Goal: Information Seeking & Learning: Learn about a topic

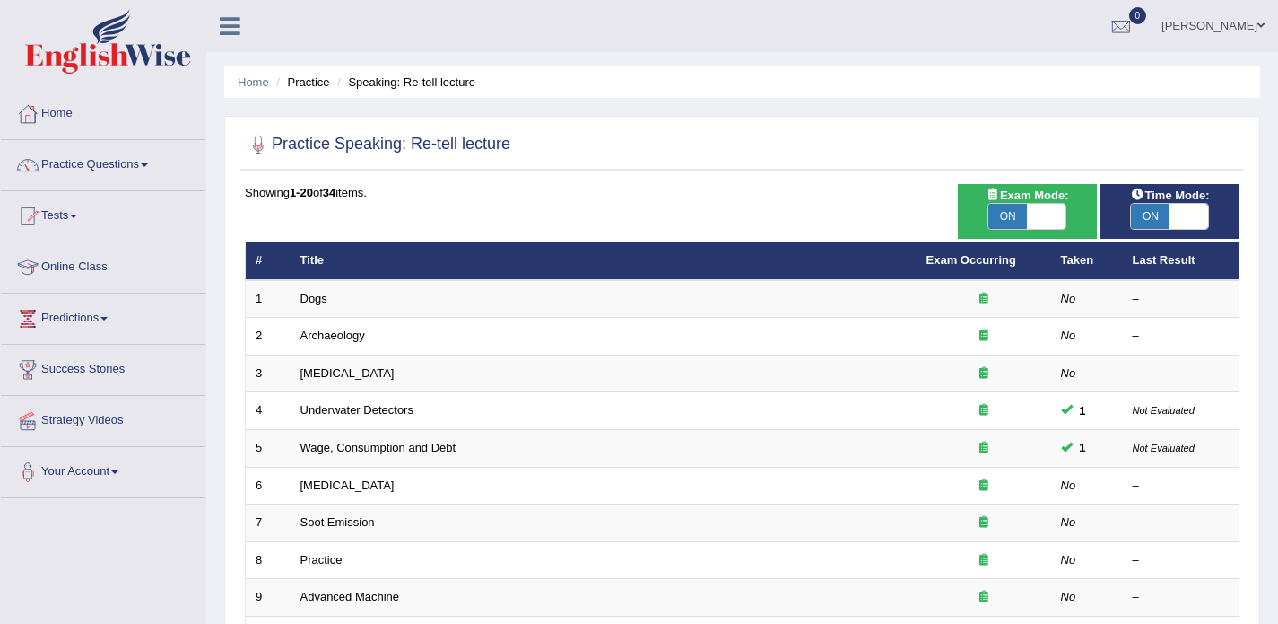
scroll to position [52, 0]
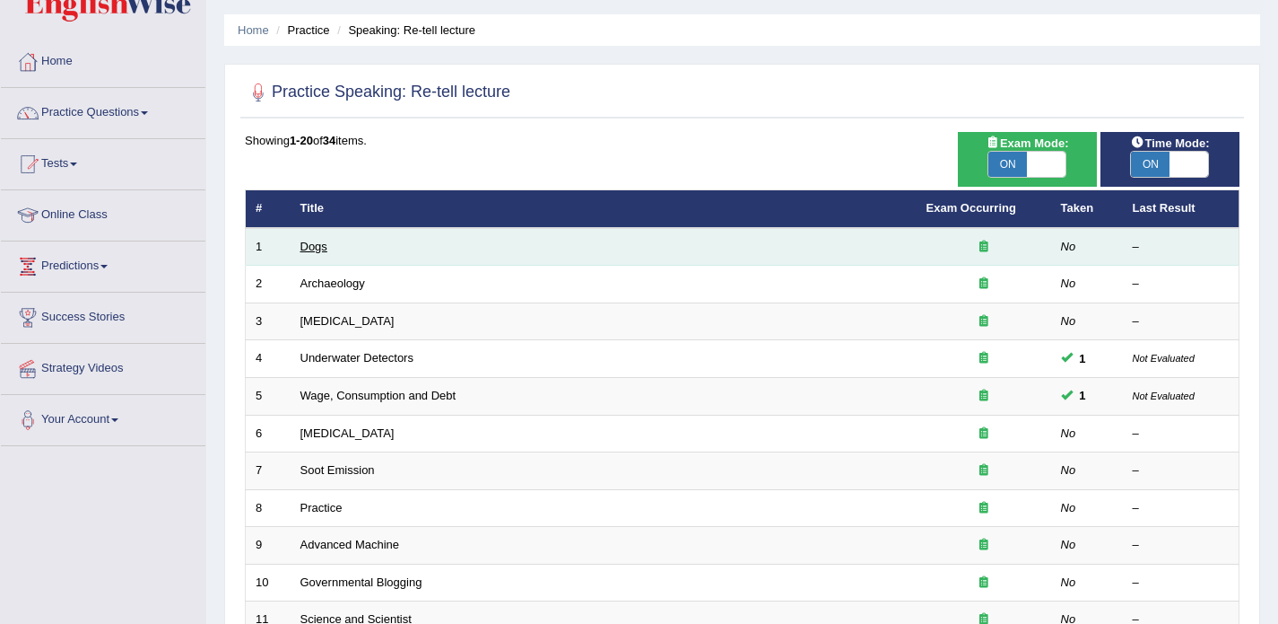
click at [318, 248] on link "Dogs" at bounding box center [314, 246] width 27 height 13
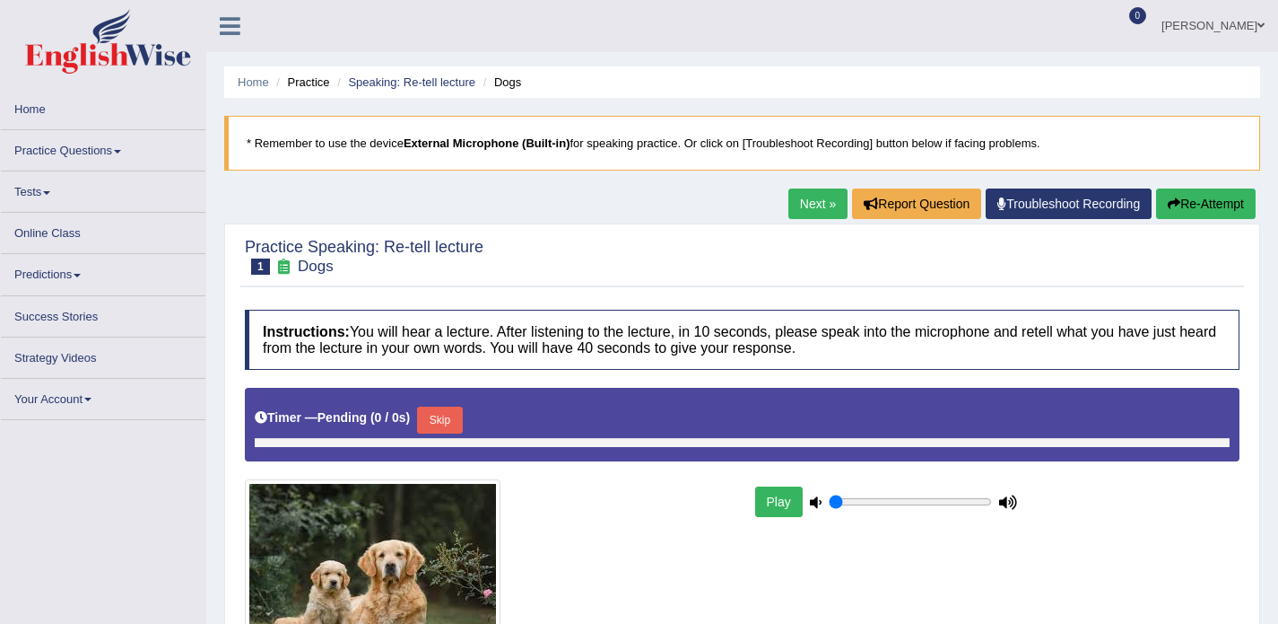
type input "0.9"
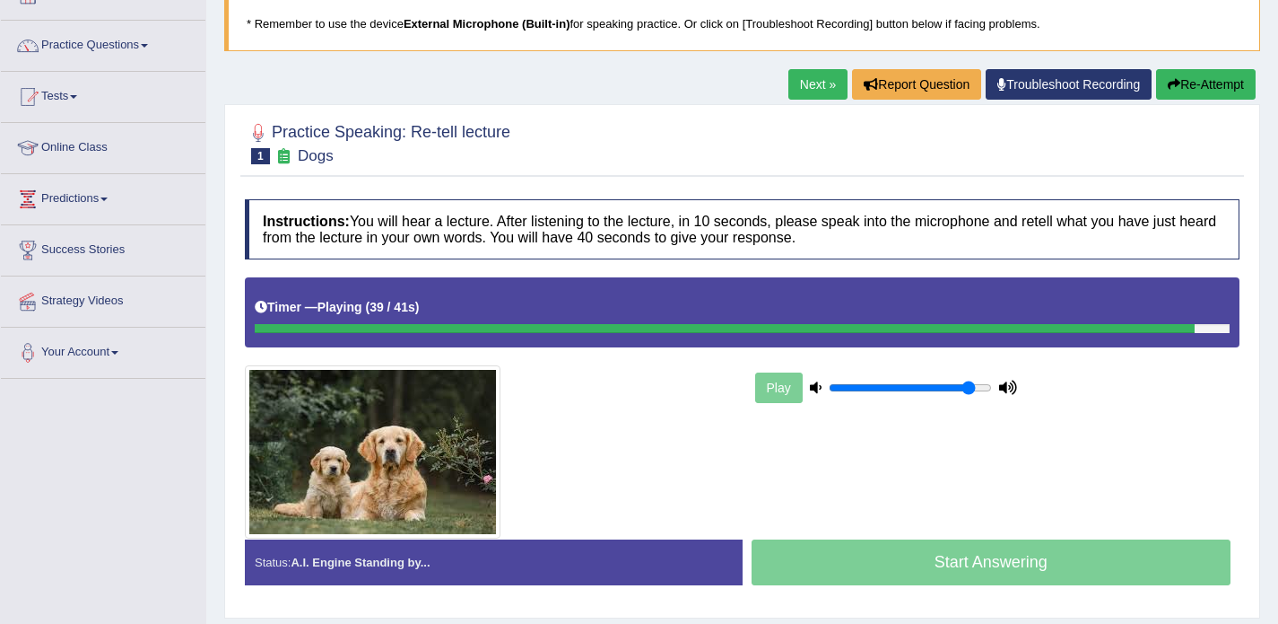
scroll to position [116, 0]
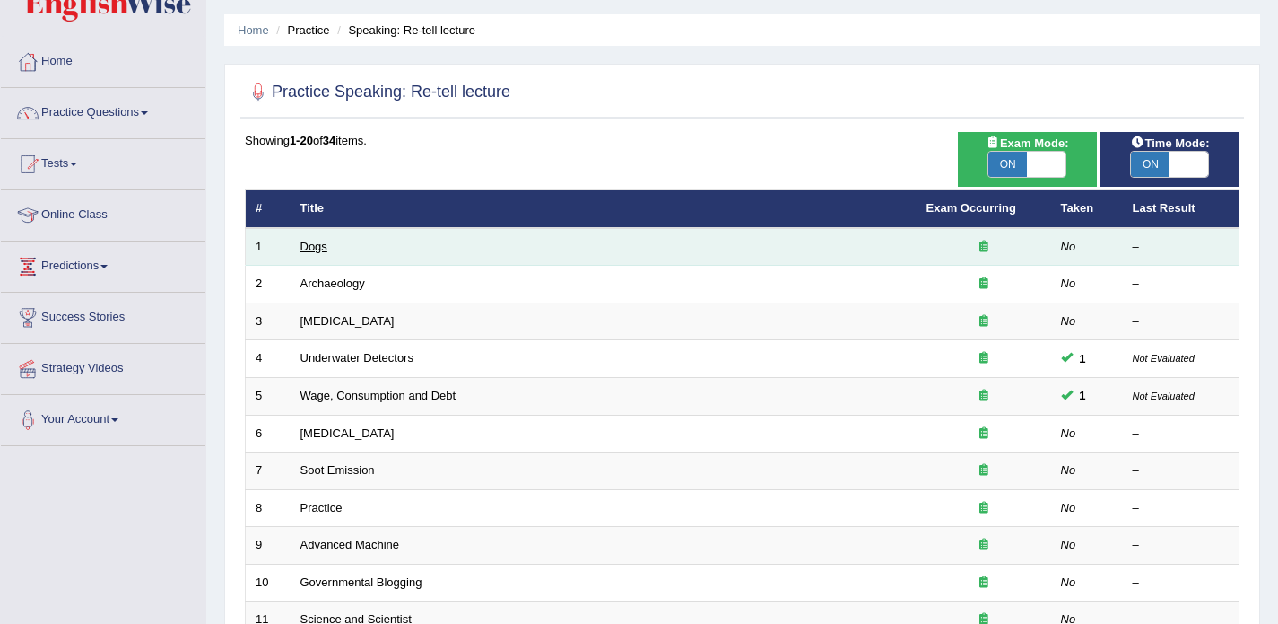
click at [319, 246] on link "Dogs" at bounding box center [314, 246] width 27 height 13
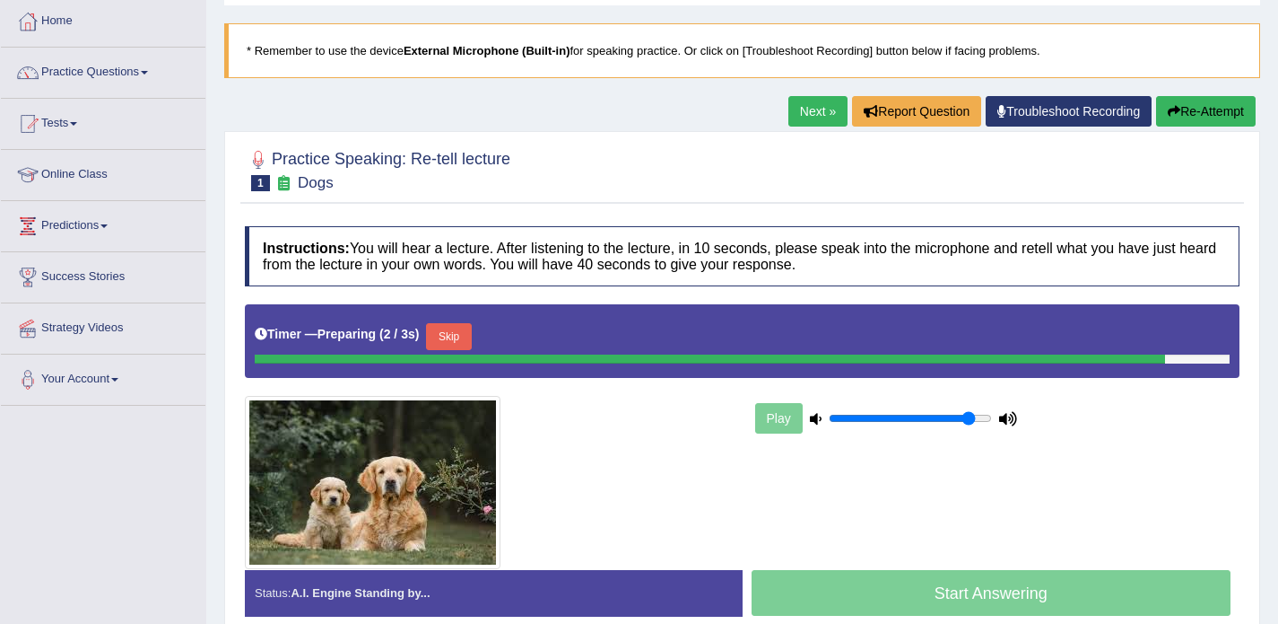
scroll to position [97, 0]
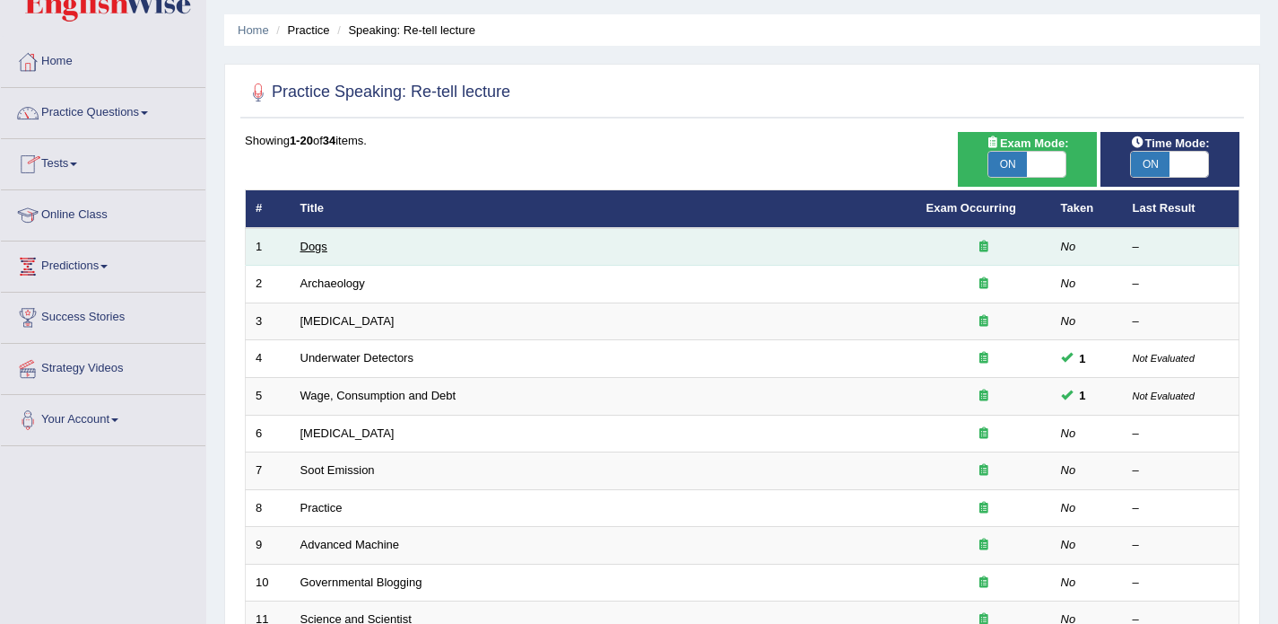
click at [318, 247] on link "Dogs" at bounding box center [314, 246] width 27 height 13
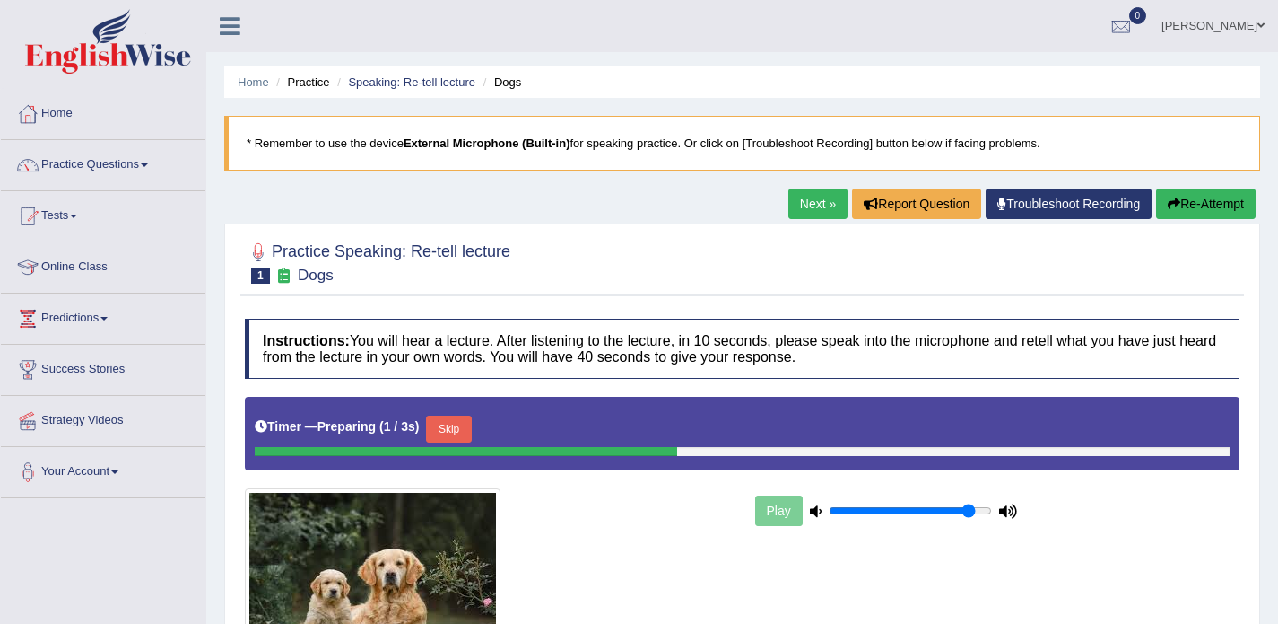
scroll to position [127, 0]
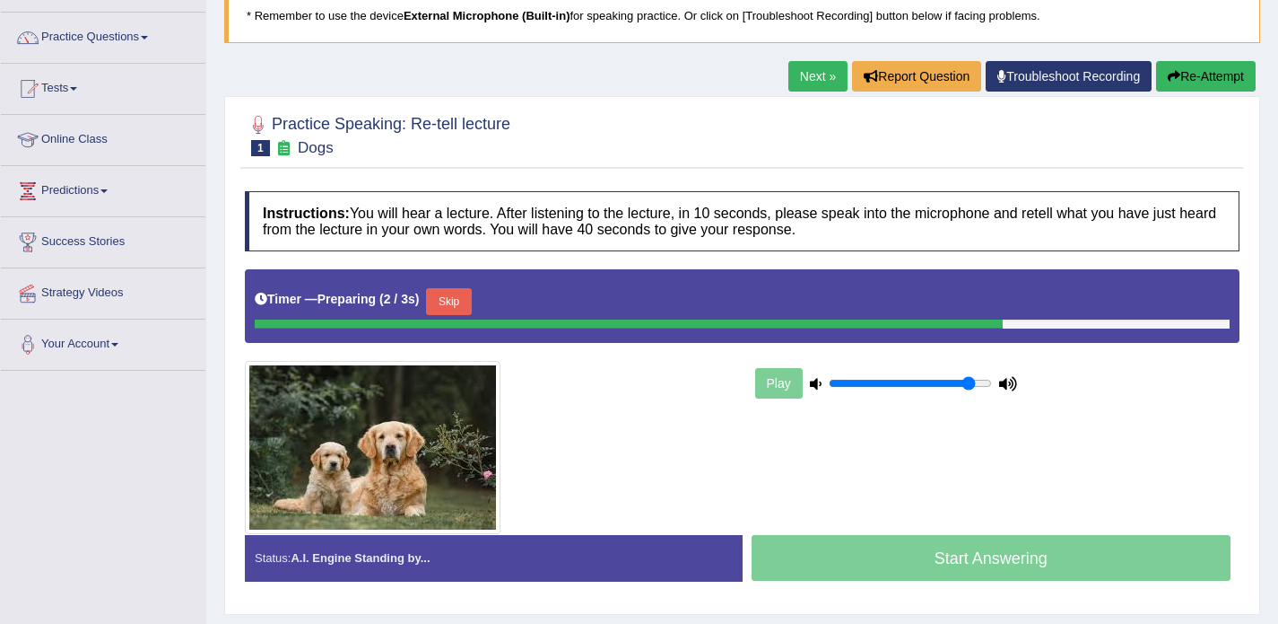
click at [467, 304] on button "Skip" at bounding box center [448, 301] width 45 height 27
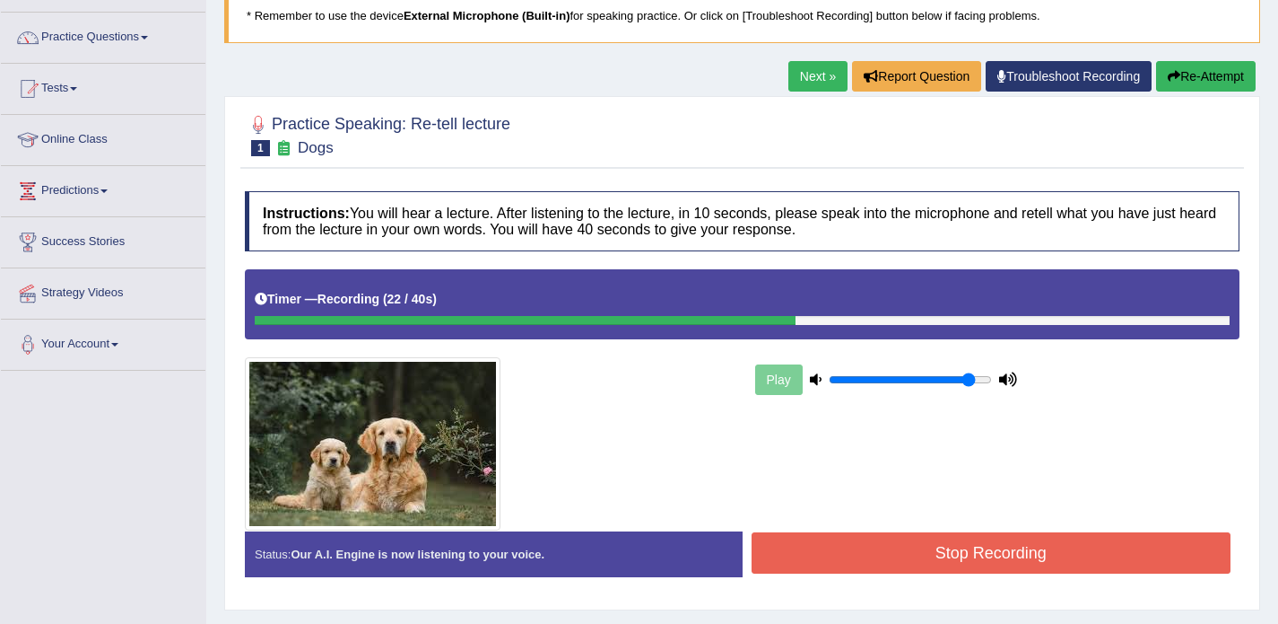
click at [1225, 69] on button "Re-Attempt" at bounding box center [1206, 76] width 100 height 31
click at [915, 559] on button "Stop Recording" at bounding box center [992, 552] width 480 height 41
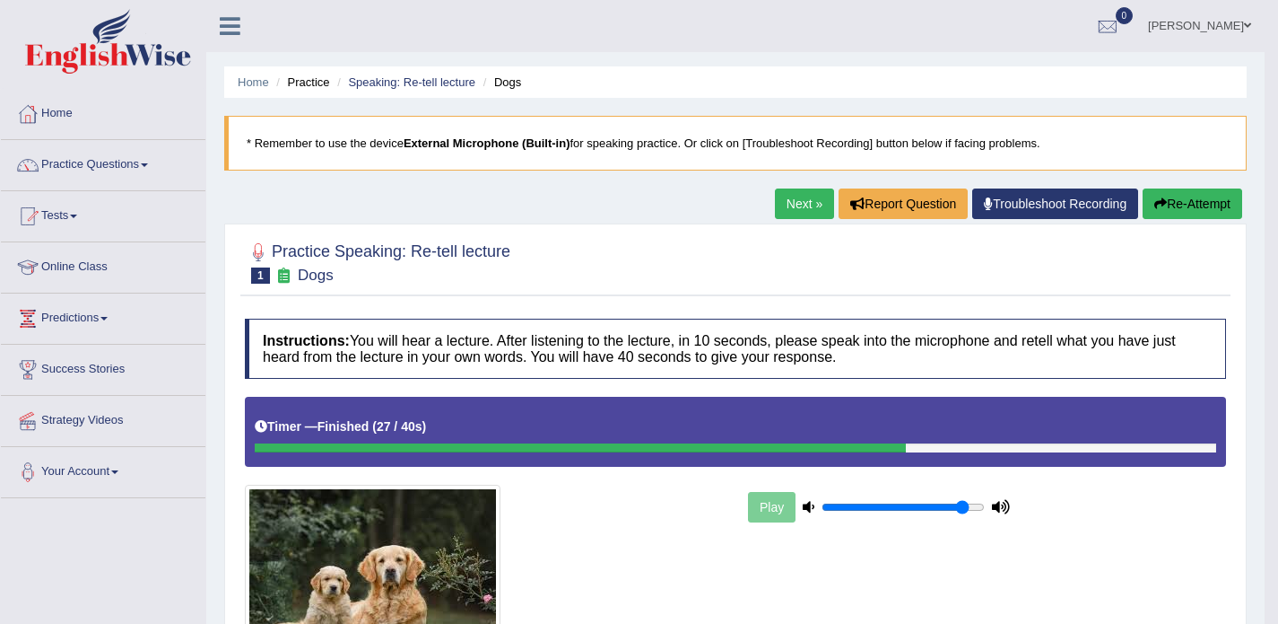
click at [800, 200] on link "Next »" at bounding box center [804, 203] width 59 height 31
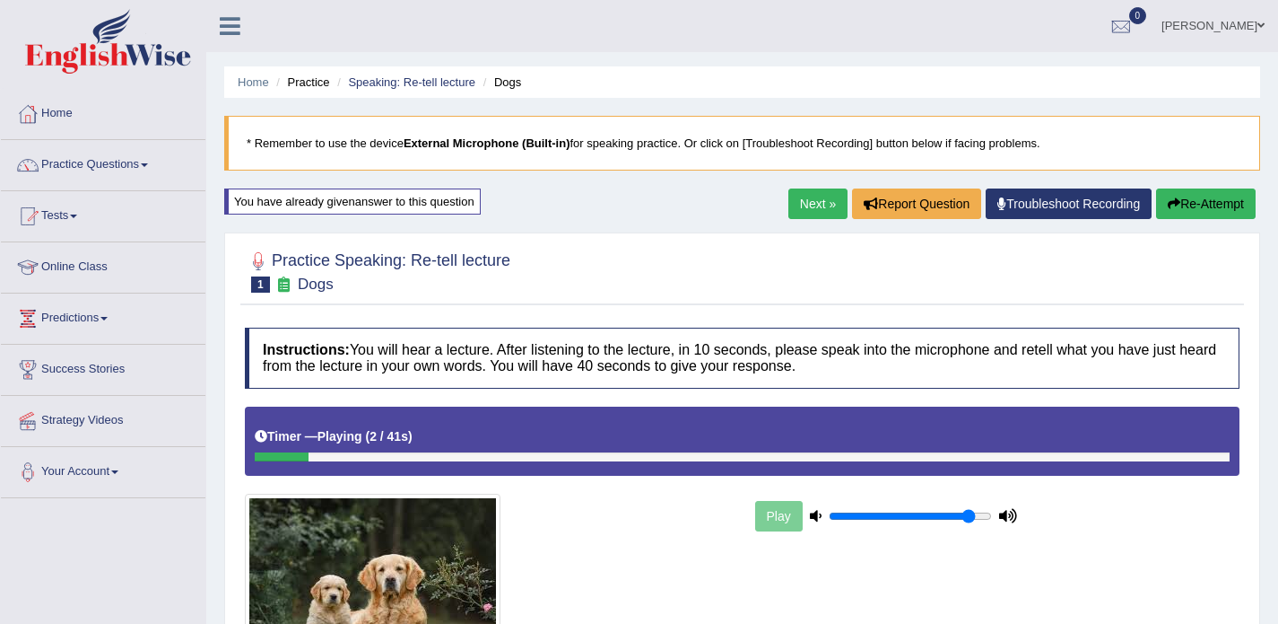
click at [810, 196] on link "Next »" at bounding box center [818, 203] width 59 height 31
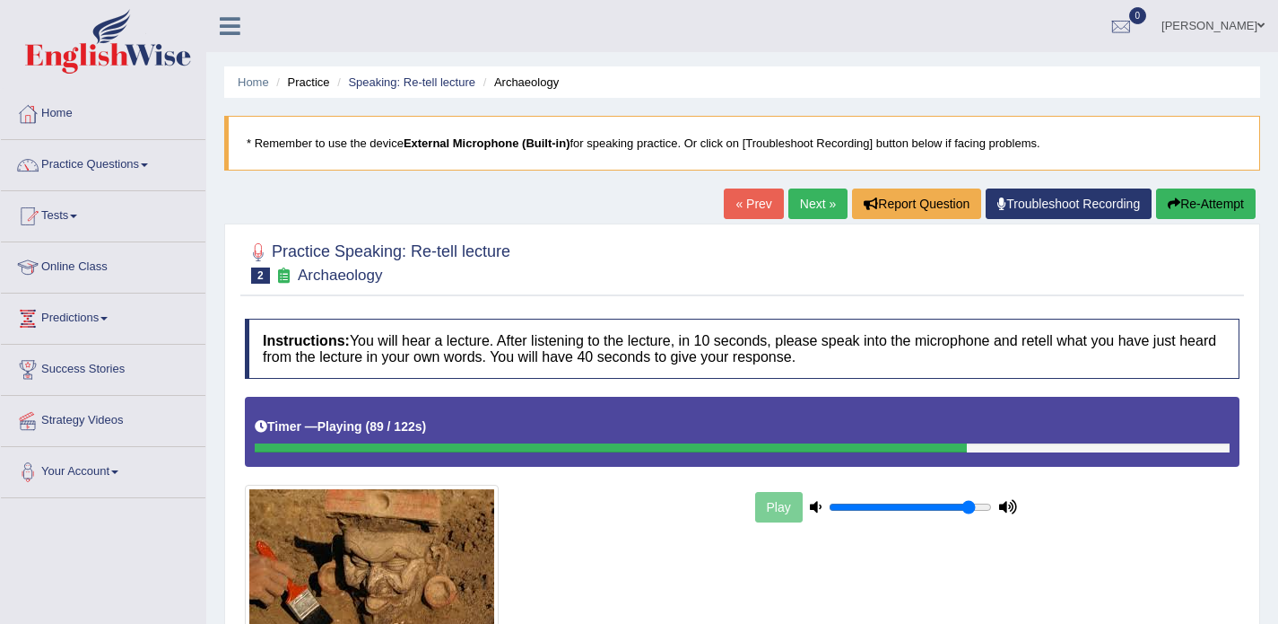
click at [1188, 213] on button "Re-Attempt" at bounding box center [1206, 203] width 100 height 31
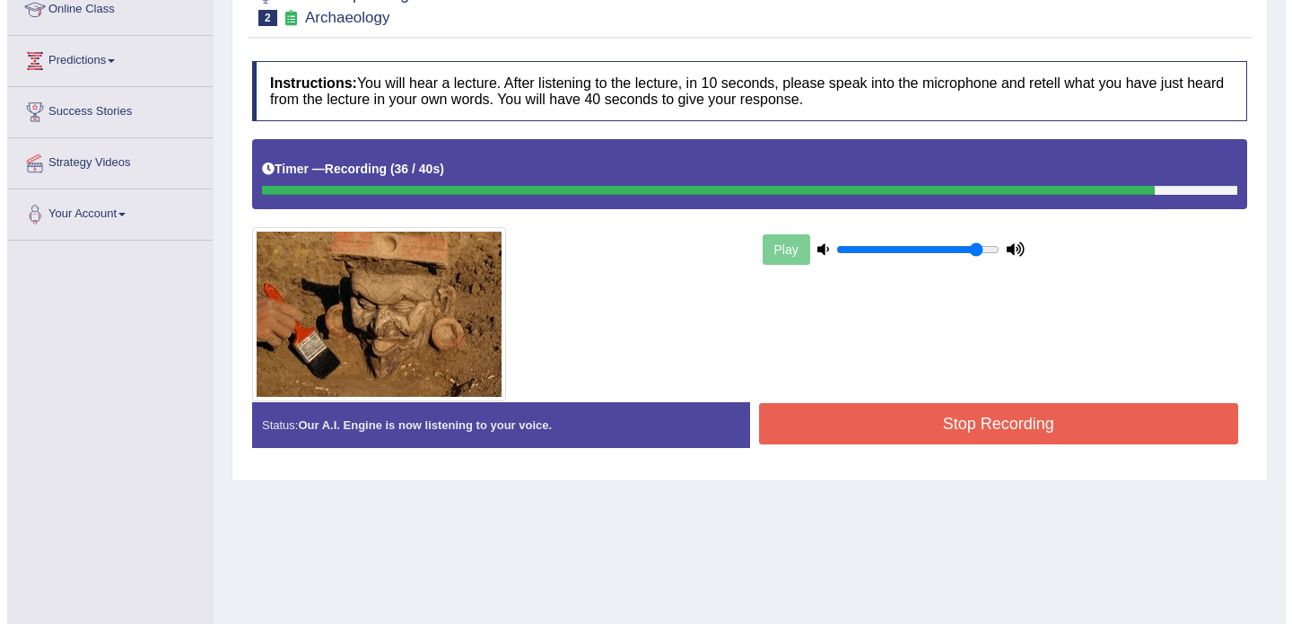
scroll to position [318, 0]
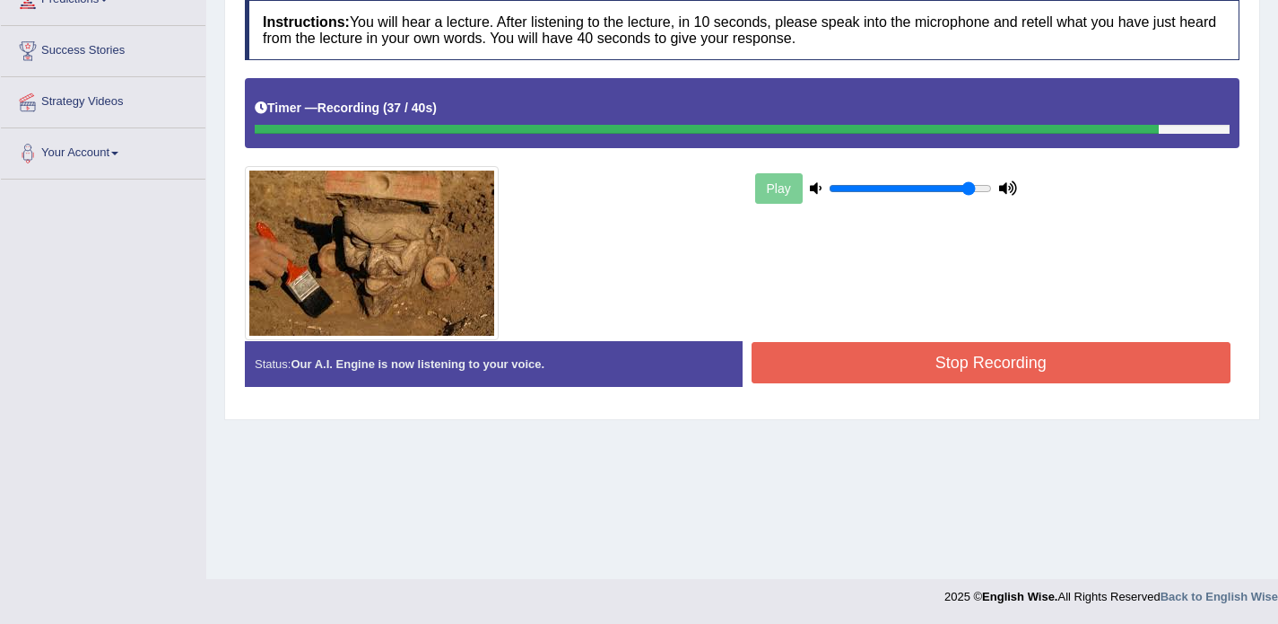
click at [880, 371] on button "Stop Recording" at bounding box center [992, 362] width 480 height 41
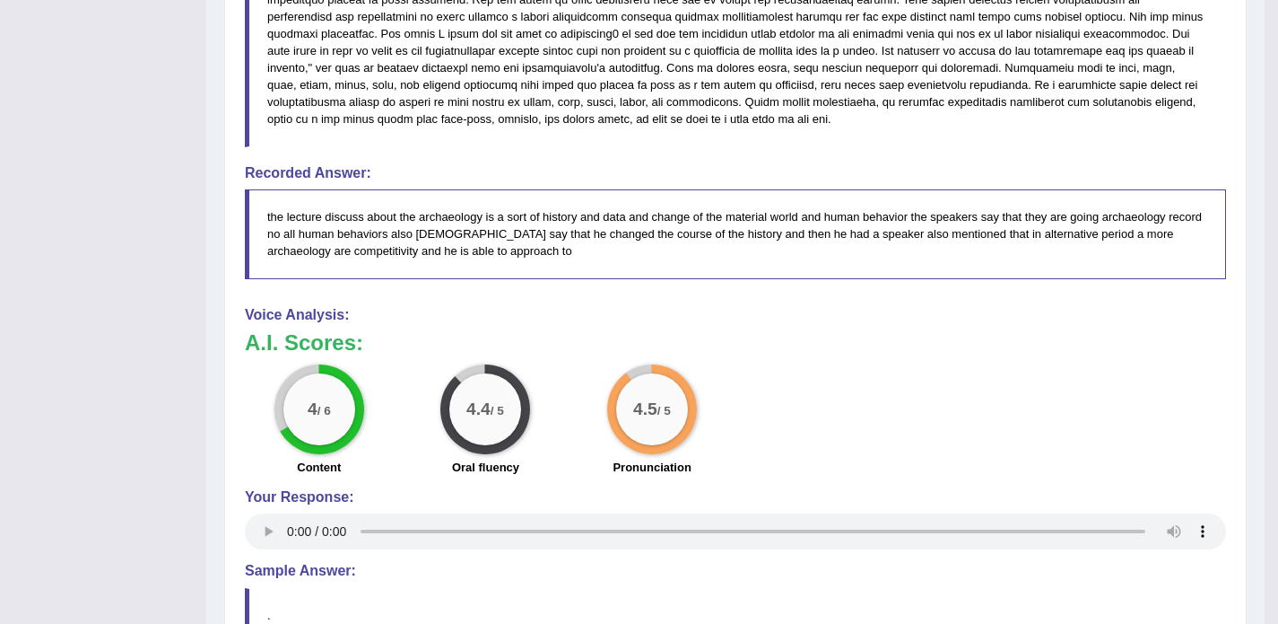
scroll to position [774, 0]
